Goal: Transaction & Acquisition: Download file/media

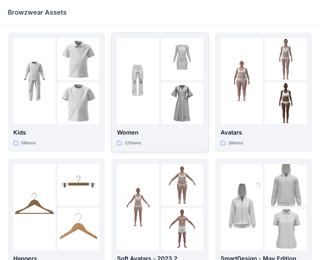
click at [188, 132] on p "Women" at bounding box center [160, 132] width 86 height 9
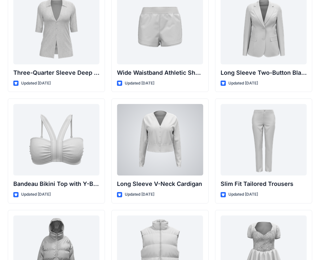
scroll to position [602, 0]
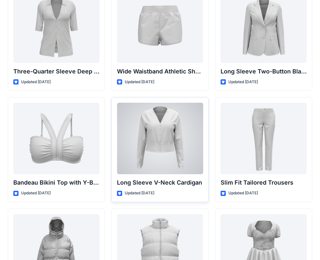
click at [153, 141] on div at bounding box center [160, 138] width 86 height 71
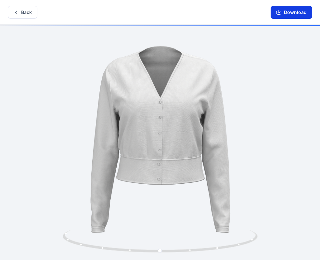
click at [296, 14] on button "Download" at bounding box center [291, 12] width 42 height 13
click at [18, 11] on icon "button" at bounding box center [15, 12] width 5 height 5
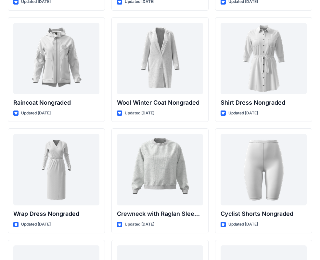
scroll to position [5774, 0]
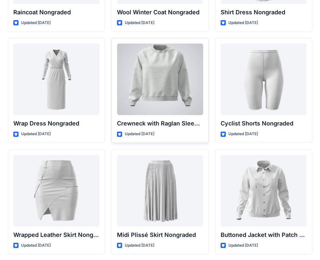
click at [184, 94] on div at bounding box center [160, 78] width 86 height 71
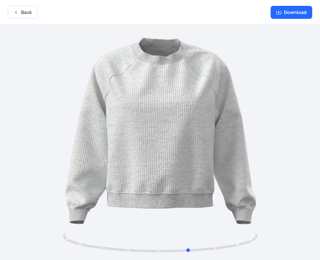
drag, startPoint x: 226, startPoint y: 165, endPoint x: 255, endPoint y: 183, distance: 34.2
click at [255, 183] on div at bounding box center [160, 143] width 320 height 236
click at [297, 15] on button "Download" at bounding box center [291, 12] width 42 height 13
click at [23, 10] on button "Back" at bounding box center [23, 12] width 30 height 13
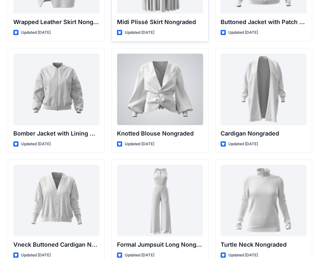
scroll to position [6008, 0]
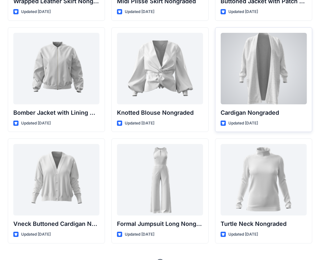
click at [275, 91] on div at bounding box center [263, 68] width 86 height 71
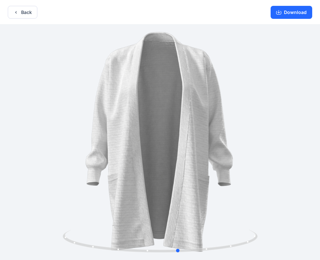
drag, startPoint x: 244, startPoint y: 126, endPoint x: 65, endPoint y: 142, distance: 179.9
click at [65, 142] on div at bounding box center [160, 143] width 320 height 236
click at [285, 15] on button "Download" at bounding box center [291, 12] width 42 height 13
click at [27, 14] on button "Back" at bounding box center [23, 12] width 30 height 13
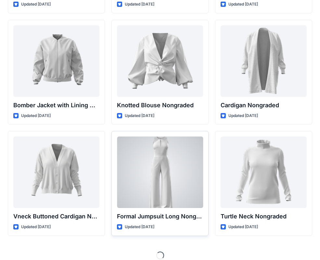
scroll to position [6022, 0]
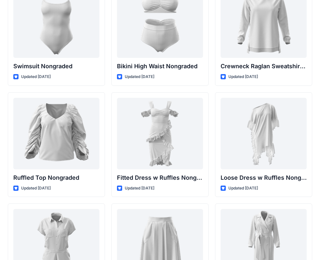
scroll to position [6239, 0]
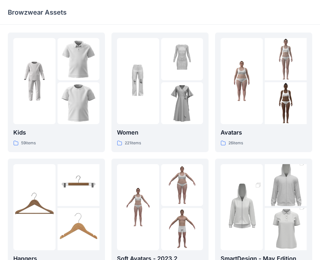
click at [96, 16] on div "Browzwear Assets" at bounding box center [134, 12] width 253 height 9
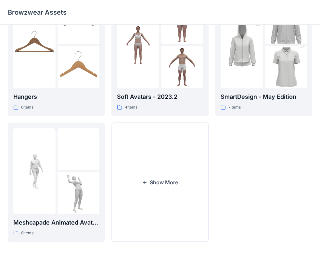
scroll to position [162, 0]
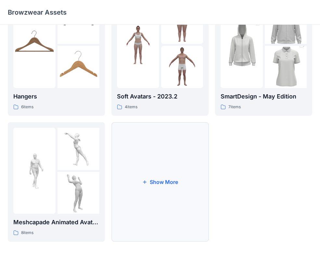
click at [190, 173] on button "Show More" at bounding box center [159, 181] width 97 height 119
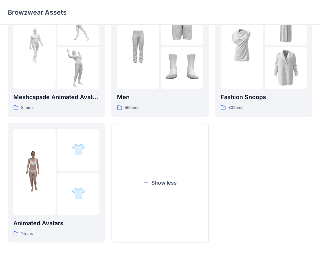
scroll to position [287, 0]
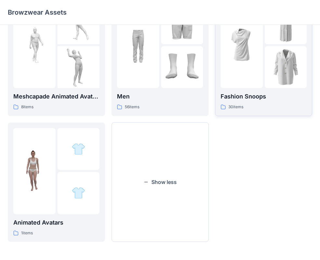
click at [290, 68] on img at bounding box center [285, 67] width 42 height 42
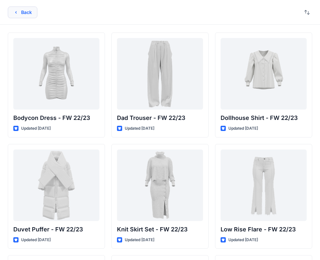
click at [25, 13] on button "Back" at bounding box center [23, 12] width 30 height 12
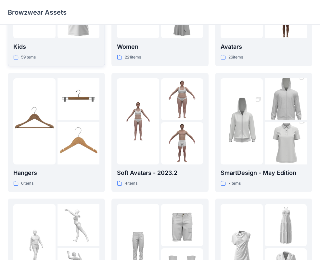
scroll to position [38, 0]
